Goal: Information Seeking & Learning: Learn about a topic

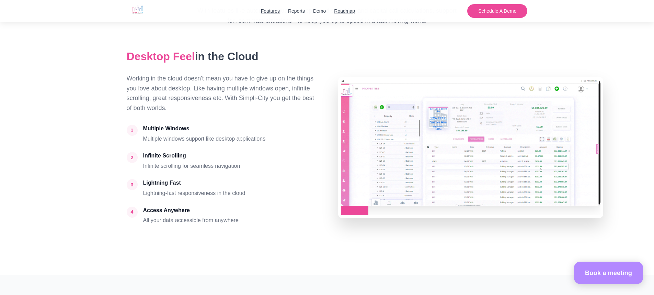
scroll to position [1880, 0]
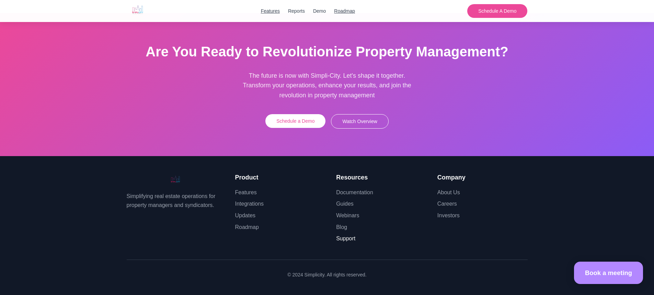
click at [348, 238] on link "Support" at bounding box center [345, 238] width 19 height 6
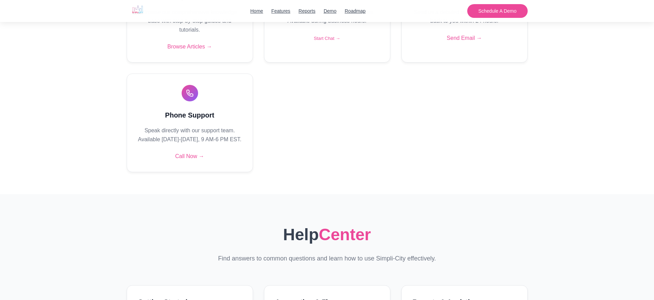
scroll to position [214, 0]
click at [194, 157] on link "Call Now →" at bounding box center [189, 154] width 29 height 6
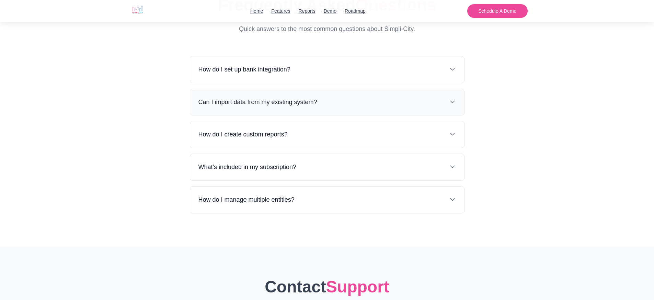
scroll to position [848, 0]
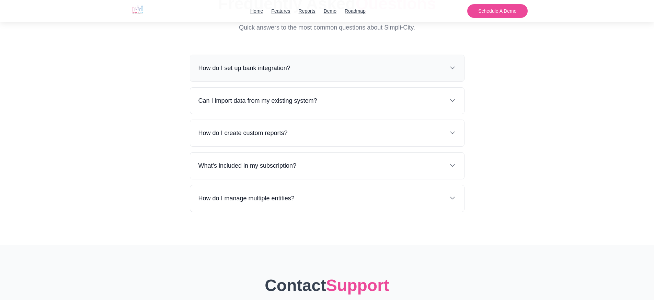
click at [398, 81] on div "How do I set up bank integration?" at bounding box center [327, 68] width 274 height 26
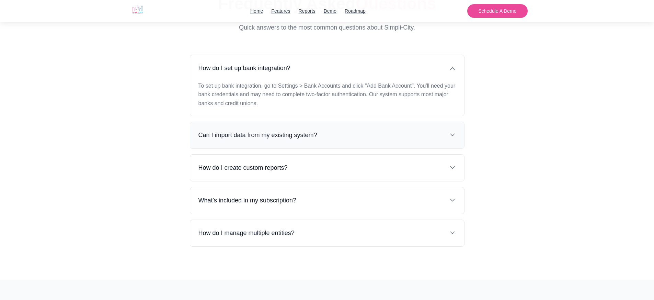
click at [308, 140] on h3 "Can I import data from my existing system?" at bounding box center [257, 135] width 119 height 10
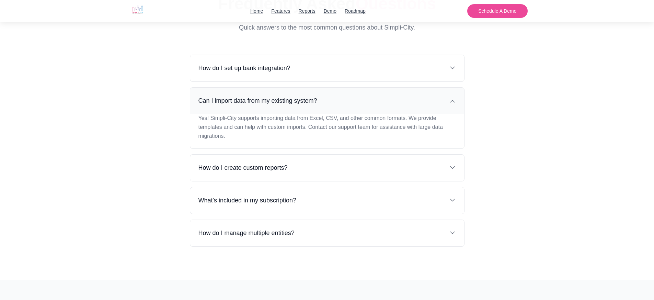
click at [365, 110] on div "Can I import data from my existing system?" at bounding box center [327, 101] width 274 height 26
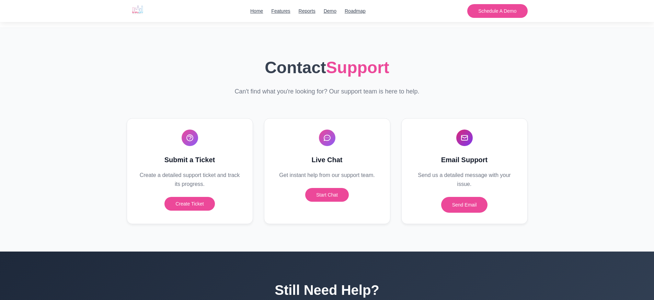
scroll to position [1251, 0]
